Goal: Task Accomplishment & Management: Use online tool/utility

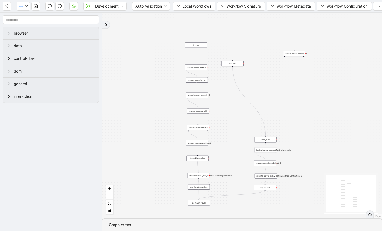
drag, startPoint x: 196, startPoint y: 58, endPoint x: 135, endPoint y: 125, distance: 90.4
click at [135, 125] on div "trigger execute_code:file_test luminai_server_request:__0 execute_code:log_URL …" at bounding box center [242, 116] width 280 height 206
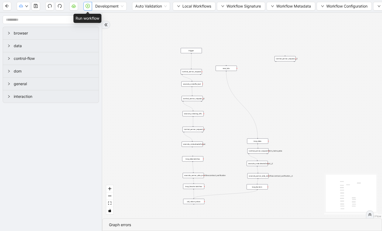
click at [89, 6] on icon "play-circle" at bounding box center [88, 6] width 4 height 4
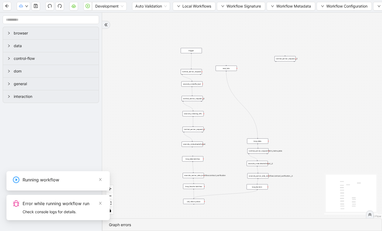
click at [69, 204] on div "Error while running workflow run" at bounding box center [63, 203] width 81 height 6
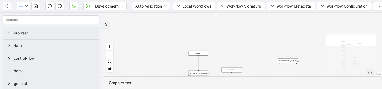
click at [54, 89] on html "Development Auto Validation Local Workflows Workflow Signature Workflow Metadat…" at bounding box center [191, 44] width 382 height 89
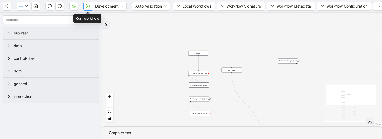
click at [88, 5] on icon "play-circle" at bounding box center [88, 6] width 4 height 4
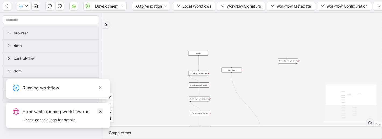
click at [102, 110] on icon "close" at bounding box center [100, 111] width 3 height 3
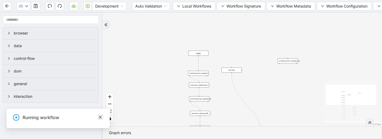
click at [99, 116] on icon "close" at bounding box center [101, 117] width 4 height 4
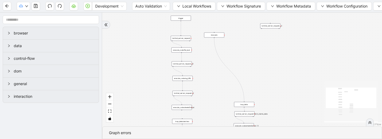
drag, startPoint x: 271, startPoint y: 94, endPoint x: 254, endPoint y: 59, distance: 39.1
click at [254, 59] on div "trigger execute_code:file_test luminai_server_request:__0 execute_code:log_URL …" at bounding box center [242, 70] width 280 height 114
click at [246, 80] on div "trigger execute_code:file_test luminai_server_request:__0 execute_code:log_URL …" at bounding box center [242, 70] width 280 height 114
click at [332, 7] on span "Workflow Configuration" at bounding box center [347, 6] width 41 height 6
click at [325, 18] on span "Type" at bounding box center [347, 17] width 48 height 6
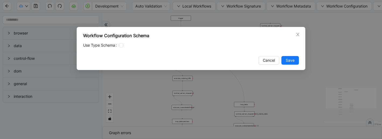
click at [343, 7] on div "Workflow Configuration Schema Use Type Schema Cancel Save" at bounding box center [191, 69] width 382 height 139
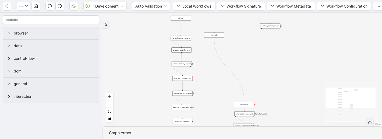
click at [335, 12] on header "Development Auto Validation Local Workflows Workflow Signature Workflow Metadat…" at bounding box center [191, 6] width 382 height 13
click at [336, 3] on span "Workflow Configuration" at bounding box center [347, 6] width 41 height 6
click at [333, 25] on span "Value" at bounding box center [347, 25] width 48 height 6
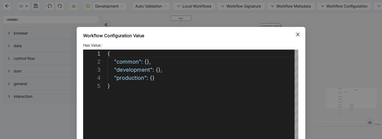
click at [300, 35] on icon "close" at bounding box center [298, 34] width 4 height 4
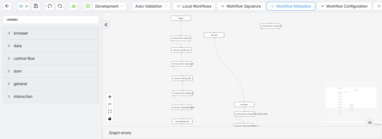
click at [304, 7] on span "Workflow Metadata" at bounding box center [294, 6] width 35 height 6
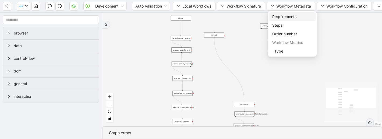
click at [292, 15] on span "Requirements" at bounding box center [293, 17] width 40 height 6
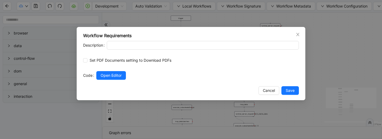
click at [270, 21] on div "Workflow Requirements Description Set PDF Documents setting to Download PDFs Co…" at bounding box center [191, 69] width 382 height 139
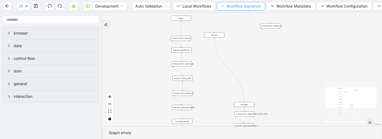
click at [260, 6] on span "Workflow Signature" at bounding box center [244, 6] width 34 height 6
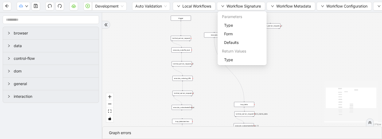
click at [287, 47] on div "trigger execute_code:file_test luminai_server_request:__0 execute_code:log_URL …" at bounding box center [242, 70] width 280 height 114
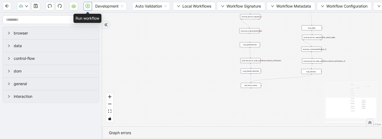
click at [88, 6] on icon "play-circle" at bounding box center [88, 6] width 2 height 2
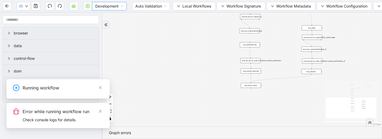
click at [117, 6] on span "Development" at bounding box center [109, 6] width 28 height 8
click at [110, 26] on div "Production" at bounding box center [109, 26] width 26 height 6
click at [89, 5] on icon "play-circle" at bounding box center [88, 6] width 4 height 4
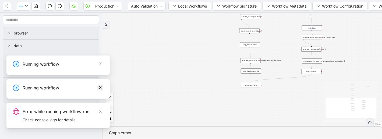
click at [99, 86] on icon "close" at bounding box center [101, 88] width 4 height 4
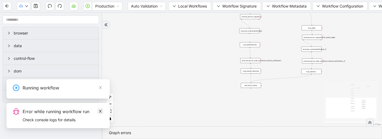
click at [100, 111] on icon "close" at bounding box center [100, 111] width 3 height 3
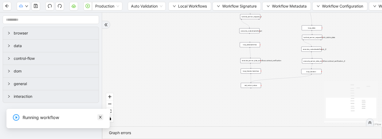
click at [100, 117] on icon "close" at bounding box center [101, 117] width 4 height 4
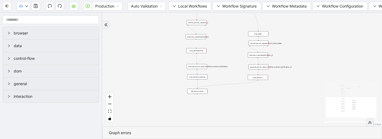
drag, startPoint x: 201, startPoint y: 107, endPoint x: 148, endPoint y: 113, distance: 53.7
click at [147, 113] on div "trigger execute_code:file_test luminai_server_request:__0 execute_code:log_URL …" at bounding box center [242, 70] width 280 height 114
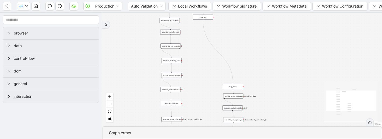
drag, startPoint x: 241, startPoint y: 92, endPoint x: 215, endPoint y: 144, distance: 58.3
click at [215, 139] on html "Production Auto Validation Local Workflows Workflow Signature Workflow Metadata…" at bounding box center [191, 69] width 382 height 139
click at [183, 8] on span "Local Workflows" at bounding box center [192, 6] width 29 height 6
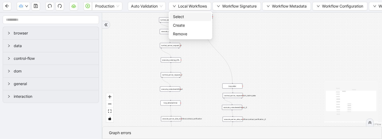
click at [182, 15] on span "Select" at bounding box center [190, 17] width 35 height 6
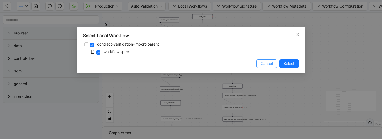
click at [267, 61] on span "Cancel" at bounding box center [267, 64] width 12 height 6
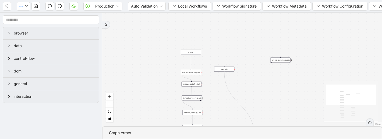
drag, startPoint x: 245, startPoint y: 42, endPoint x: 267, endPoint y: 94, distance: 56.9
click at [267, 94] on div "trigger execute_code:file_test luminai_server_request:__0 execute_code:log_URL …" at bounding box center [242, 70] width 280 height 114
click at [102, 8] on span "Production" at bounding box center [107, 6] width 24 height 8
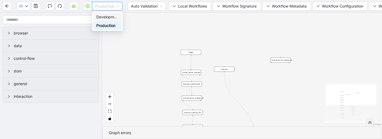
click at [109, 13] on div "Development" at bounding box center [107, 17] width 29 height 9
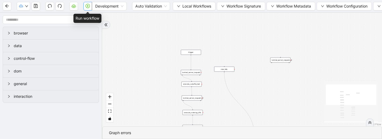
click at [88, 4] on icon "play-circle" at bounding box center [88, 6] width 4 height 4
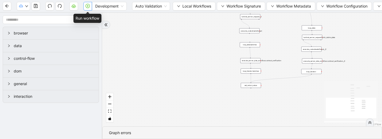
click at [90, 6] on icon "play-circle" at bounding box center [88, 6] width 4 height 4
click at [128, 61] on div "trigger execute_code:file_test luminai_server_request:__0 execute_code:log_URL …" at bounding box center [242, 70] width 280 height 114
click at [89, 7] on icon "play-circle" at bounding box center [88, 6] width 4 height 4
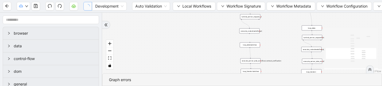
click at [198, 47] on div "trigger execute_code:file_test luminai_server_request:__0 execute_code:log_URL …" at bounding box center [242, 43] width 280 height 60
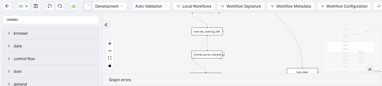
drag, startPoint x: 297, startPoint y: 41, endPoint x: 234, endPoint y: 93, distance: 81.5
click at [234, 86] on html "Development Auto Validation Local Workflows Workflow Signature Workflow Metadat…" at bounding box center [191, 43] width 382 height 86
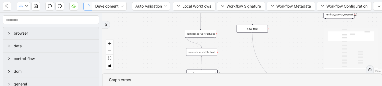
drag, startPoint x: 242, startPoint y: 39, endPoint x: 237, endPoint y: 105, distance: 65.4
click at [237, 86] on html "Development Auto Validation Local Workflows Workflow Signature Workflow Metadat…" at bounding box center [191, 43] width 382 height 86
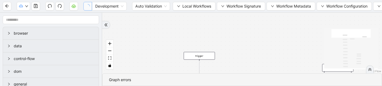
drag, startPoint x: 238, startPoint y: 65, endPoint x: 237, endPoint y: 132, distance: 66.8
click at [237, 86] on html "Development Auto Validation Local Workflows Workflow Signature Workflow Metadat…" at bounding box center [191, 43] width 382 height 86
drag, startPoint x: 238, startPoint y: 57, endPoint x: 239, endPoint y: 16, distance: 41.0
click at [239, 16] on div "trigger execute_code:file_test luminai_server_request:__0 execute_code:log_URL …" at bounding box center [242, 43] width 280 height 60
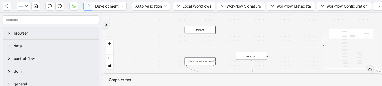
click at [214, 61] on div "luminai_server_request:" at bounding box center [200, 61] width 31 height 8
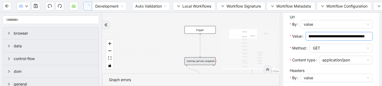
scroll to position [0, 176]
click at [326, 39] on input "**********" at bounding box center [337, 36] width 56 height 6
click at [227, 50] on icon "React Flow mini map" at bounding box center [249, 48] width 54 height 40
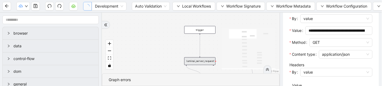
scroll to position [108, 0]
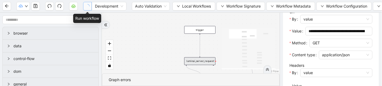
click at [88, 6] on icon "loading" at bounding box center [87, 6] width 5 height 5
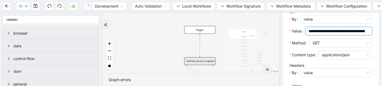
click at [336, 34] on input "**********" at bounding box center [337, 31] width 56 height 6
click at [359, 34] on input "**********" at bounding box center [337, 31] width 56 height 6
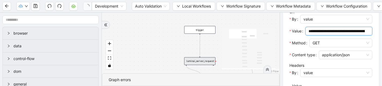
scroll to position [0, 184]
type input "**********"
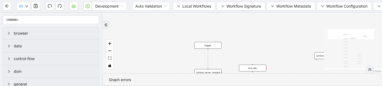
drag, startPoint x: 274, startPoint y: 32, endPoint x: 238, endPoint y: 83, distance: 62.1
click at [238, 83] on section "trigger execute_code:file_test luminai_server_request:__0 execute_code:log_URL …" at bounding box center [242, 49] width 280 height 73
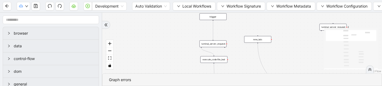
drag, startPoint x: 239, startPoint y: 46, endPoint x: 245, endPoint y: 16, distance: 30.7
click at [245, 16] on div "trigger execute_code:file_test luminai_server_request:__0 execute_code:log_URL …" at bounding box center [242, 43] width 280 height 60
click at [223, 46] on div "luminai_server_request:" at bounding box center [213, 43] width 27 height 7
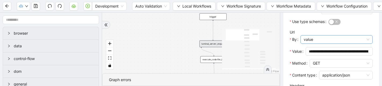
scroll to position [101, 0]
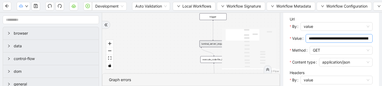
click at [340, 41] on input "**********" at bounding box center [339, 38] width 60 height 6
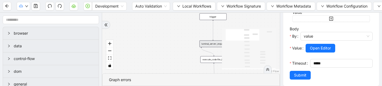
scroll to position [196, 0]
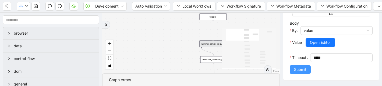
type input "**********"
click at [301, 72] on span "Submit" at bounding box center [300, 69] width 12 height 6
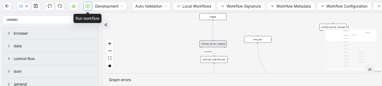
click at [88, 6] on icon "play-circle" at bounding box center [88, 6] width 2 height 2
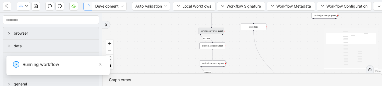
drag, startPoint x: 243, startPoint y: 61, endPoint x: 231, endPoint y: 36, distance: 28.2
click at [231, 35] on div "success success success success trigger execute_code:file_test luminai_server_r…" at bounding box center [242, 43] width 280 height 60
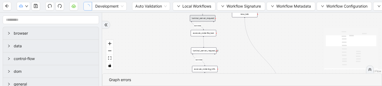
click at [208, 33] on div "execute_code:file_test" at bounding box center [204, 33] width 26 height 6
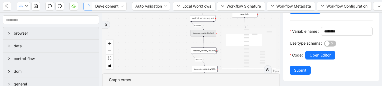
scroll to position [76, 0]
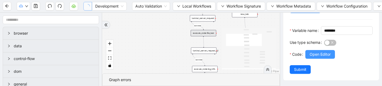
click at [326, 56] on span "Open Editor" at bounding box center [320, 54] width 21 height 6
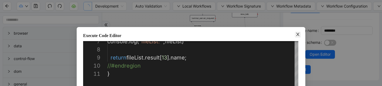
click at [298, 34] on icon "close" at bounding box center [298, 34] width 3 height 3
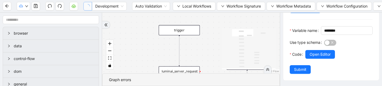
drag, startPoint x: 220, startPoint y: 36, endPoint x: 215, endPoint y: 112, distance: 75.6
click at [215, 85] on html "Development Auto Validation Local Workflows Workflow Signature Workflow Metadat…" at bounding box center [191, 43] width 382 height 86
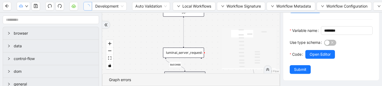
drag, startPoint x: 209, startPoint y: 59, endPoint x: 214, endPoint y: 24, distance: 35.6
click at [214, 23] on div "success success success success trigger execute_code:file_test luminai_server_r…" at bounding box center [191, 43] width 178 height 60
click at [200, 54] on div "luminai_server_request:" at bounding box center [183, 52] width 41 height 10
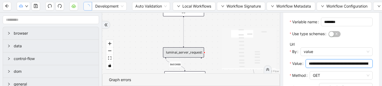
click at [334, 66] on input "**********" at bounding box center [339, 63] width 60 height 6
type input "**********"
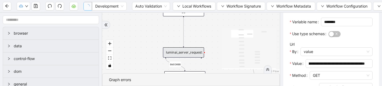
scroll to position [0, 0]
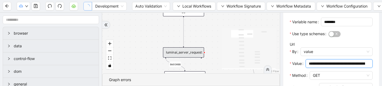
click at [320, 66] on input "**********" at bounding box center [337, 63] width 56 height 6
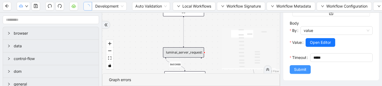
click at [299, 68] on span "Submit" at bounding box center [300, 69] width 12 height 6
